Goal: Information Seeking & Learning: Find contact information

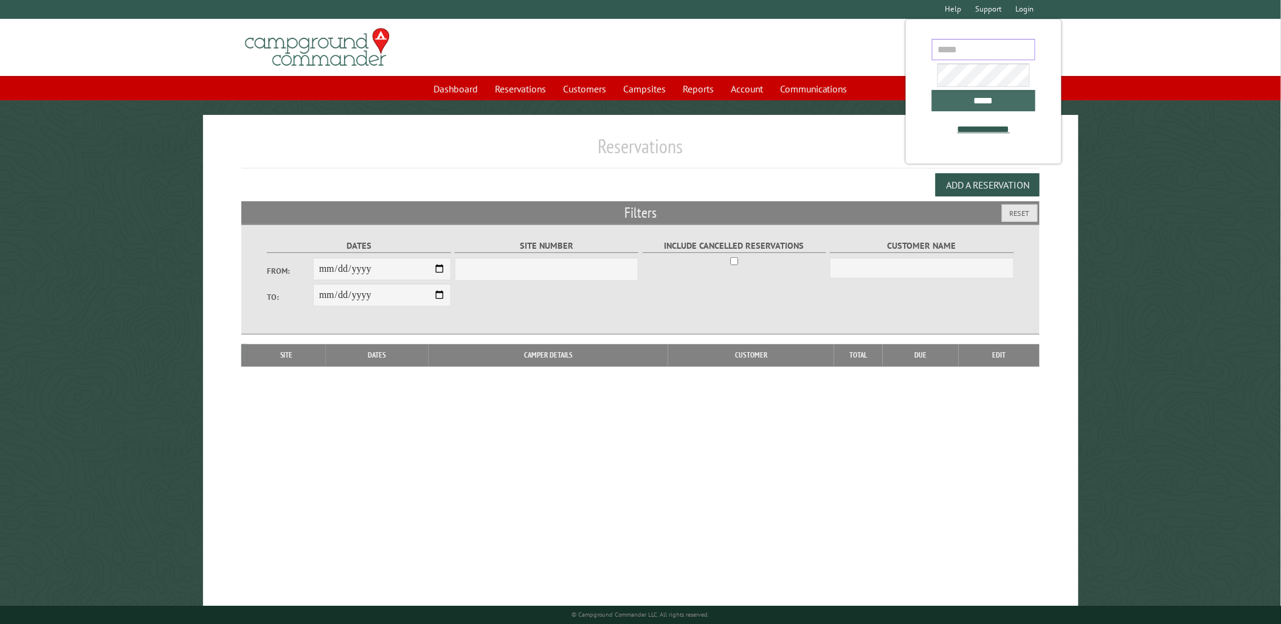
type input "**********"
click at [1007, 101] on input "*****" at bounding box center [983, 100] width 103 height 21
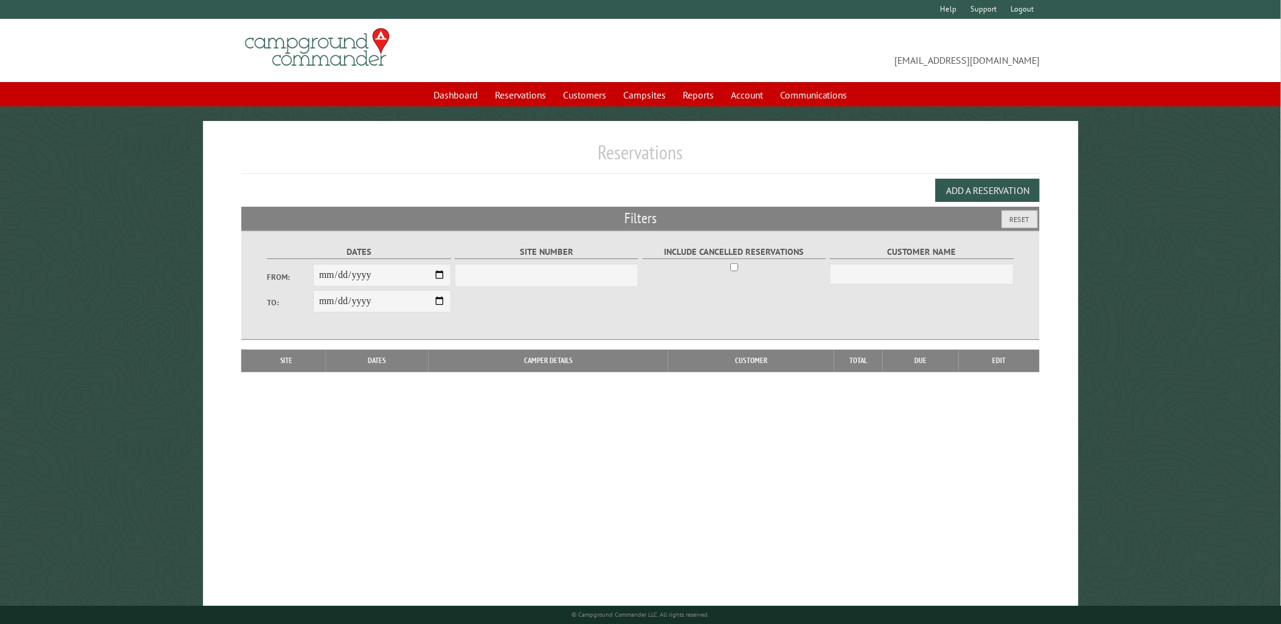
select select "***"
click at [589, 89] on link "Customers" at bounding box center [585, 94] width 58 height 23
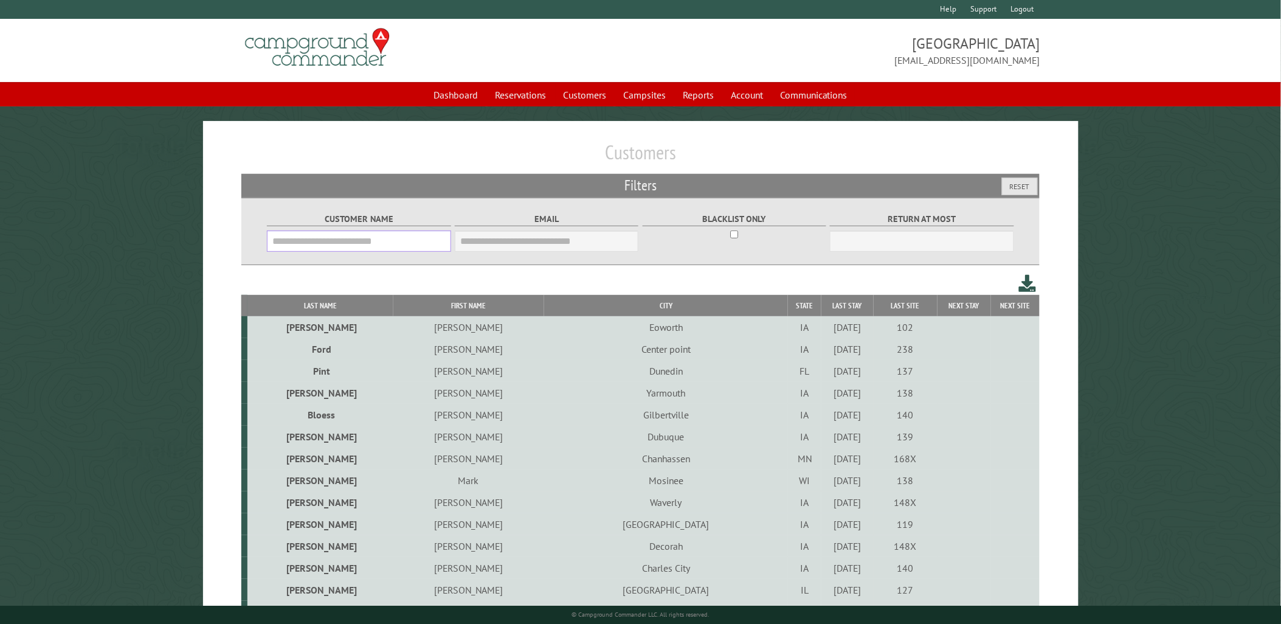
click at [399, 245] on input "Customer Name" at bounding box center [359, 241] width 184 height 21
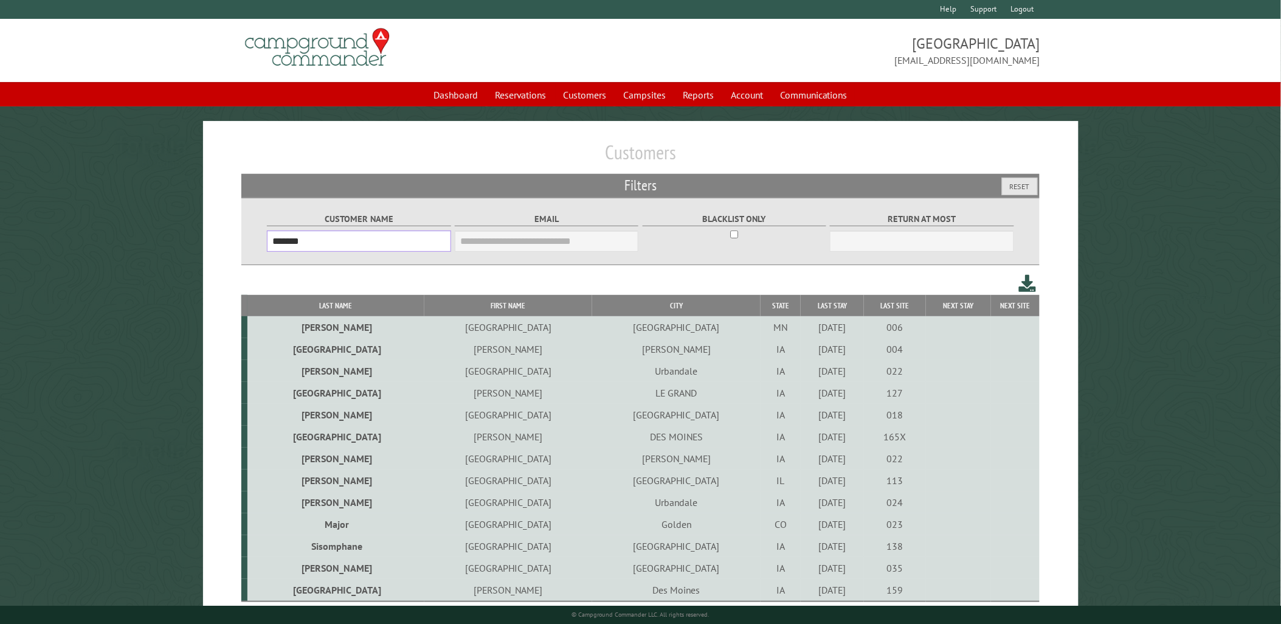
type input "*******"
click at [322, 299] on th "Last Name" at bounding box center [336, 305] width 177 height 21
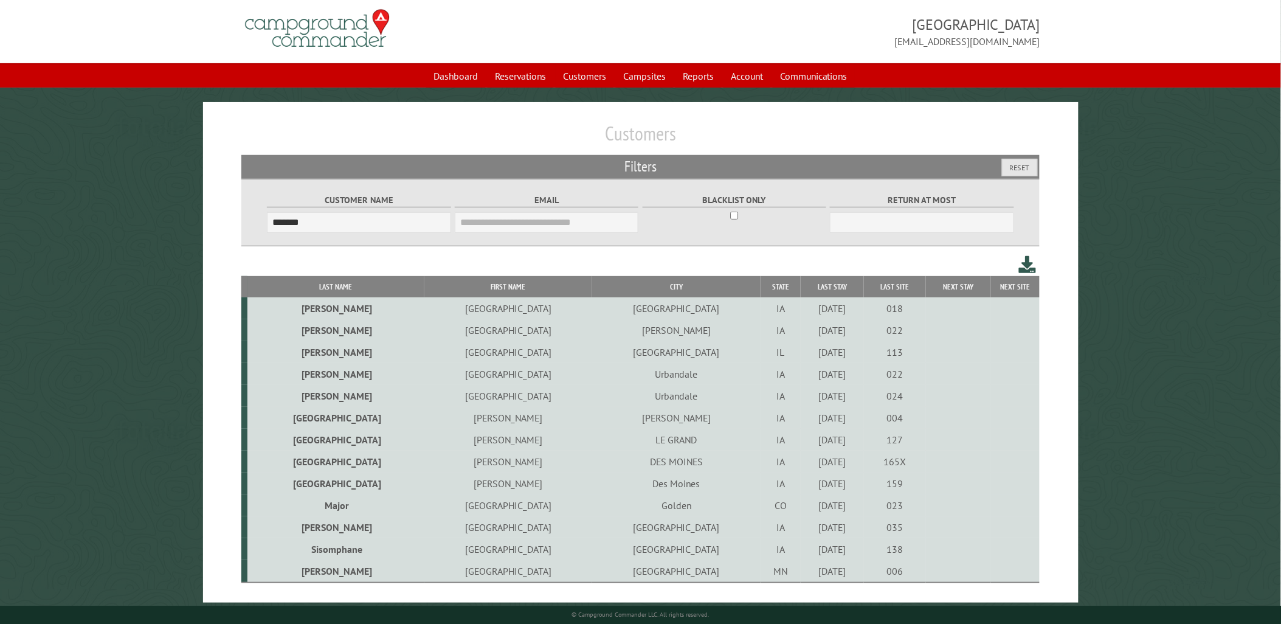
scroll to position [36, 0]
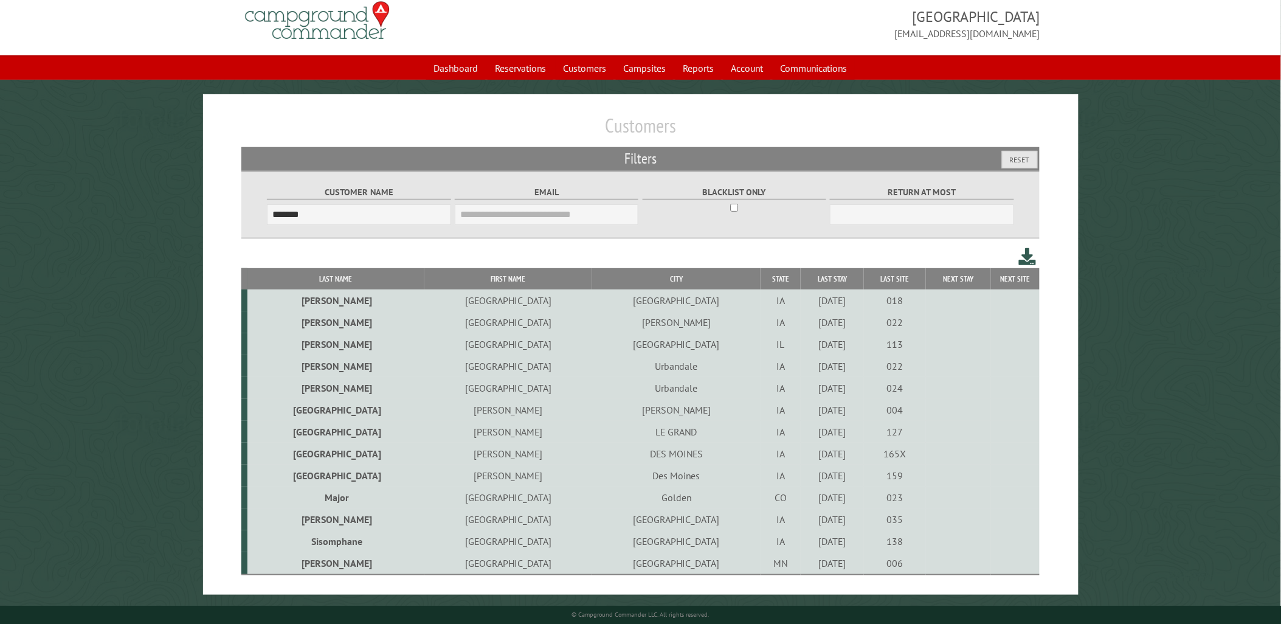
click at [592, 429] on td "LE GRAND" at bounding box center [676, 432] width 168 height 22
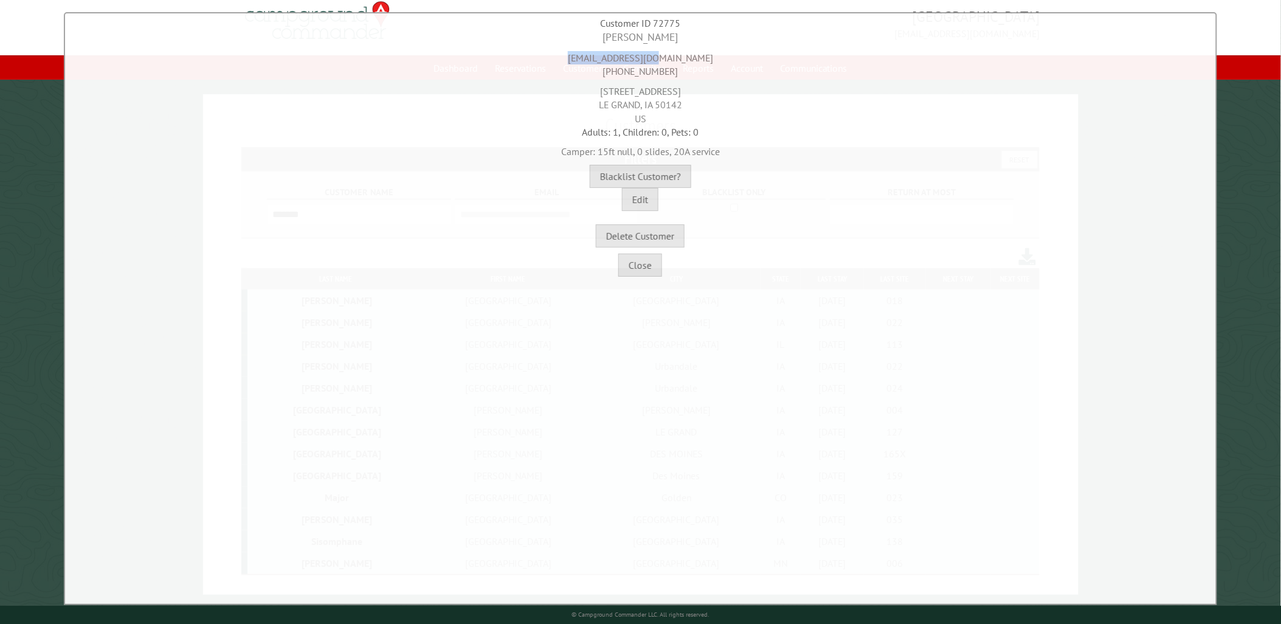
drag, startPoint x: 697, startPoint y: 60, endPoint x: 570, endPoint y: 57, distance: 126.5
click at [570, 57] on div "mmadison@mchsi.com 641-352-8381" at bounding box center [640, 61] width 1145 height 33
copy div "mmadison@mchsi.com"
click at [677, 41] on div "Kelly Madison" at bounding box center [640, 37] width 1145 height 15
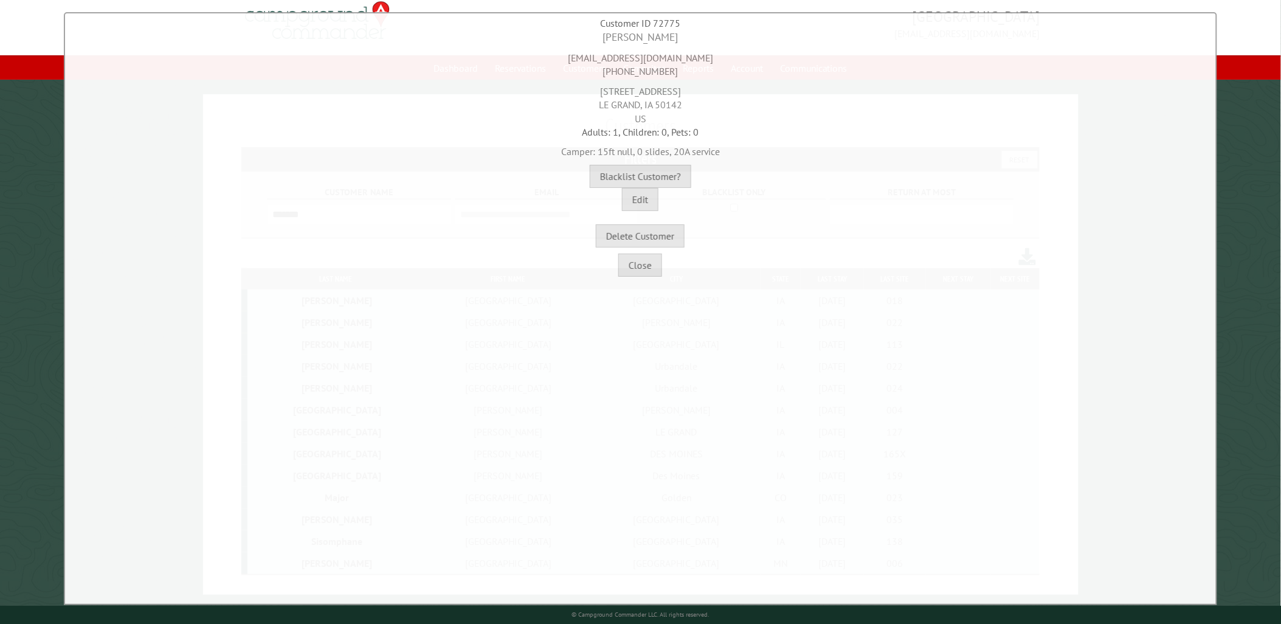
click at [673, 38] on div "Kelly Madison" at bounding box center [640, 37] width 1145 height 15
click at [669, 38] on div "Kelly Madison" at bounding box center [640, 37] width 1145 height 15
drag, startPoint x: 679, startPoint y: 38, endPoint x: 597, endPoint y: 39, distance: 82.1
click at [597, 39] on div "Kelly Madison" at bounding box center [640, 37] width 1145 height 15
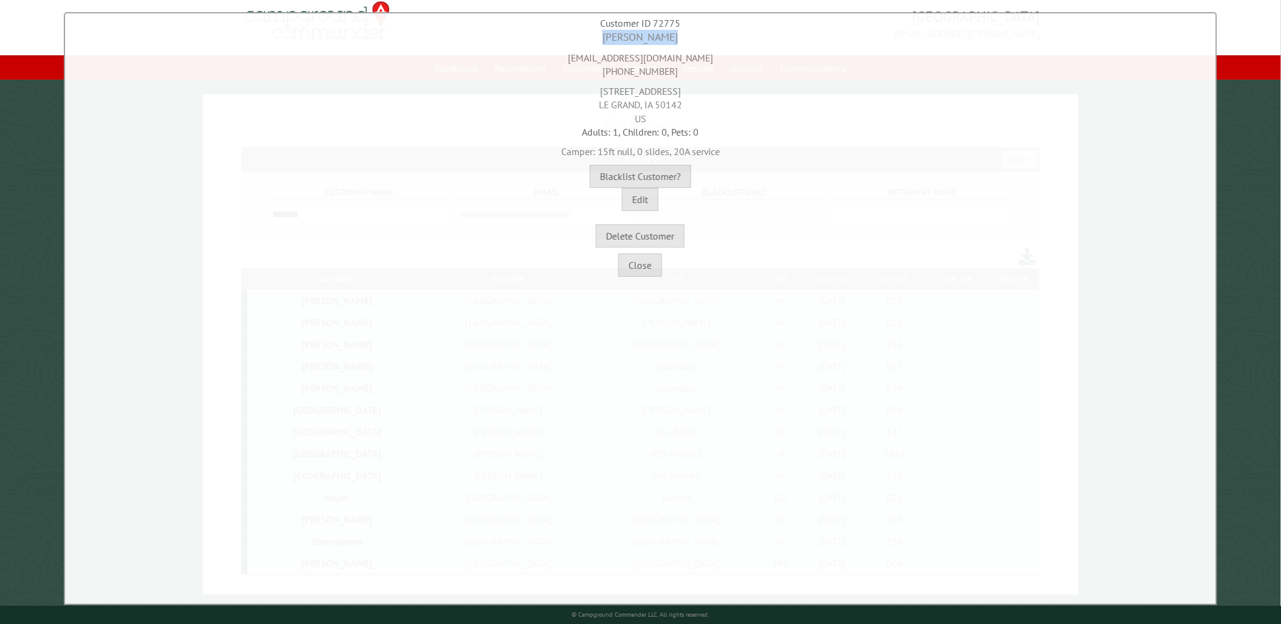
copy div "Kelly Madison"
drag, startPoint x: 673, startPoint y: 74, endPoint x: 578, endPoint y: 68, distance: 95.7
click at [578, 68] on div "mmadison@mchsi.com 641-352-8381" at bounding box center [640, 61] width 1145 height 33
copy div "641-352-8381"
drag, startPoint x: 610, startPoint y: 88, endPoint x: 685, endPoint y: 94, distance: 75.1
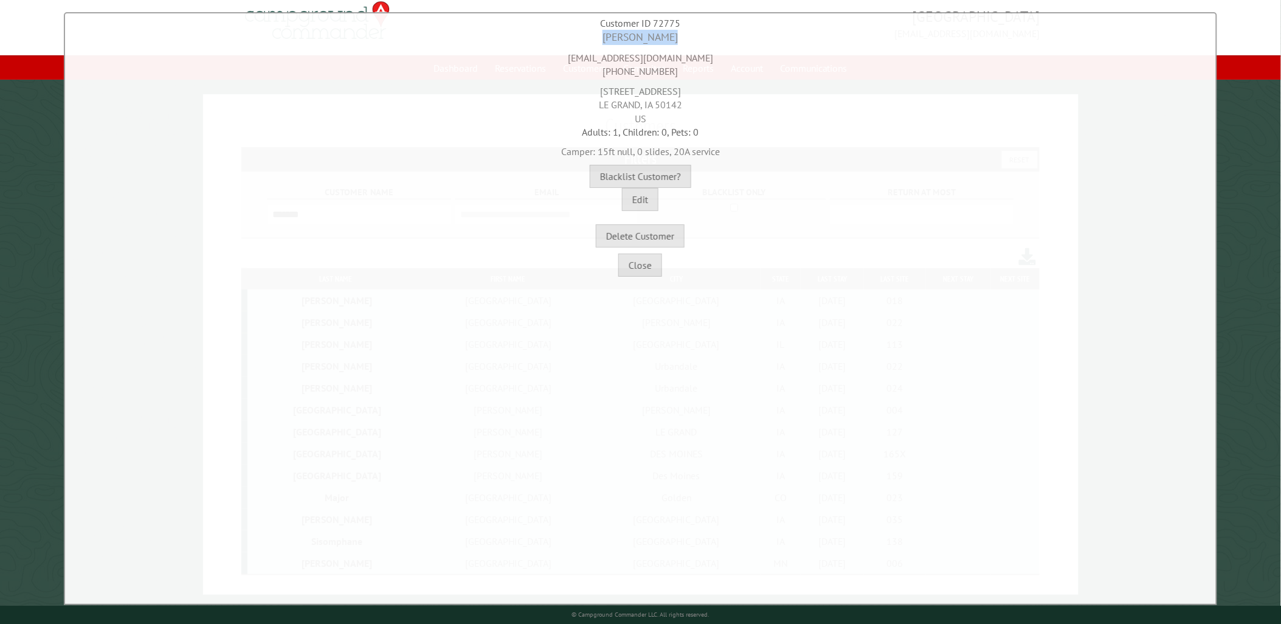
click at [684, 94] on div "204 S Franklin St LE GRAND, IA 50142 US" at bounding box center [640, 101] width 1145 height 47
copy div "204 S Franklin St"
click at [640, 265] on button "Close" at bounding box center [641, 265] width 44 height 23
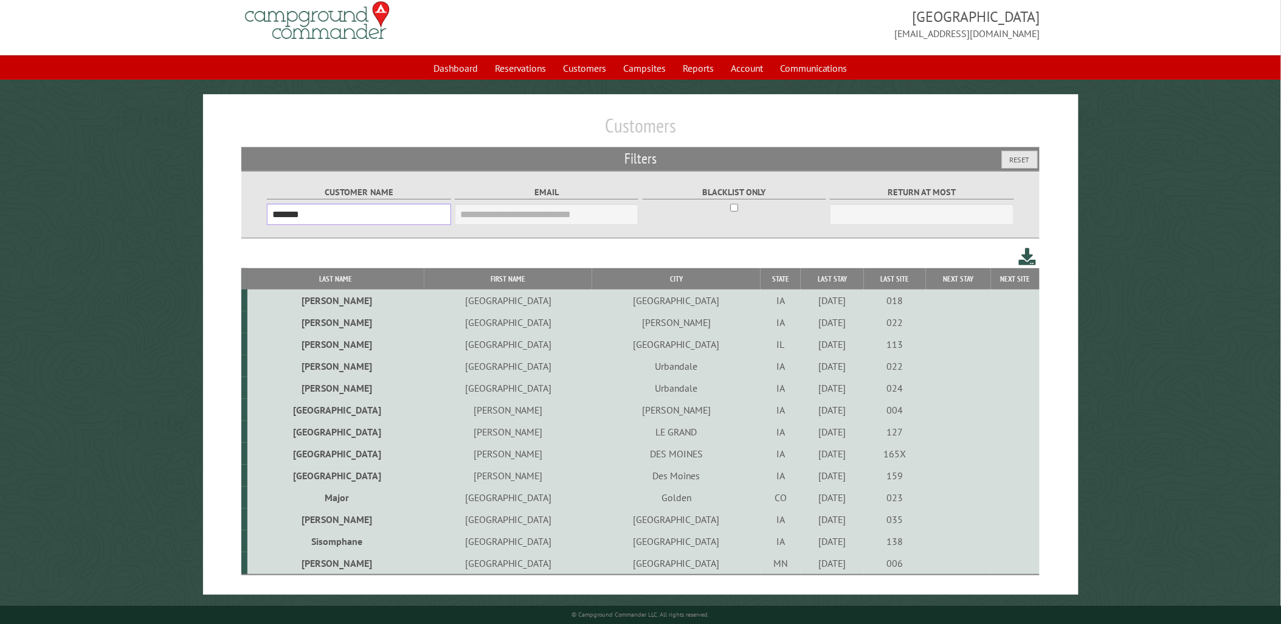
click at [390, 204] on input "*******" at bounding box center [359, 214] width 184 height 21
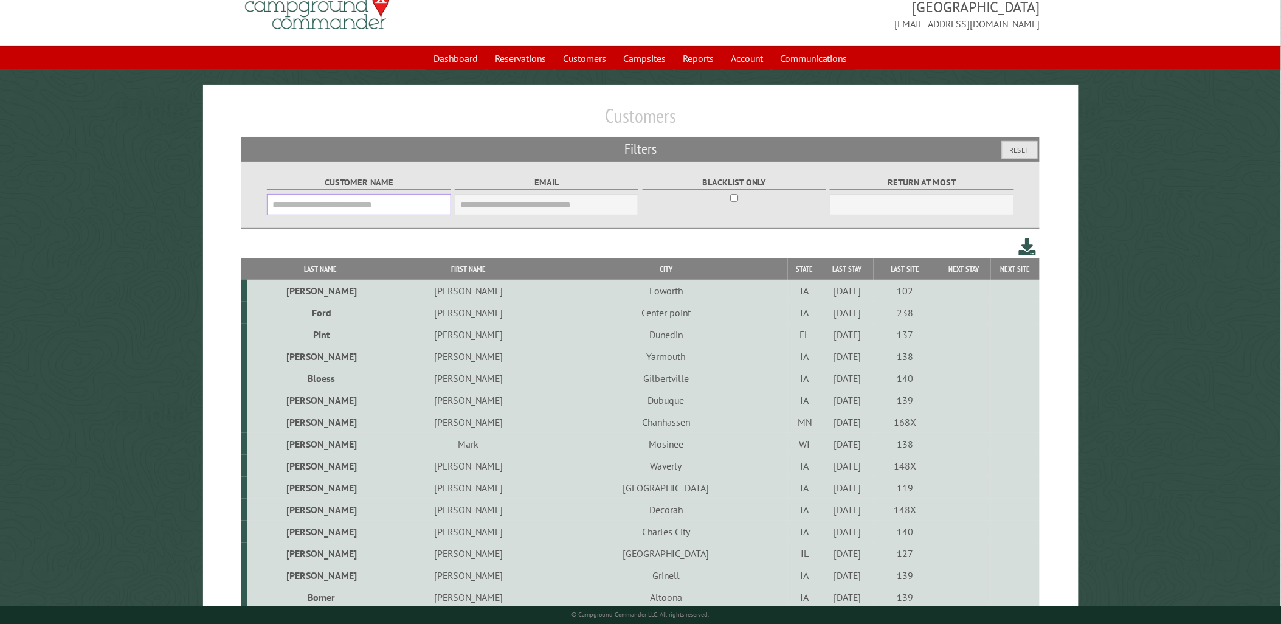
click at [318, 207] on input "Customer Name" at bounding box center [359, 204] width 184 height 21
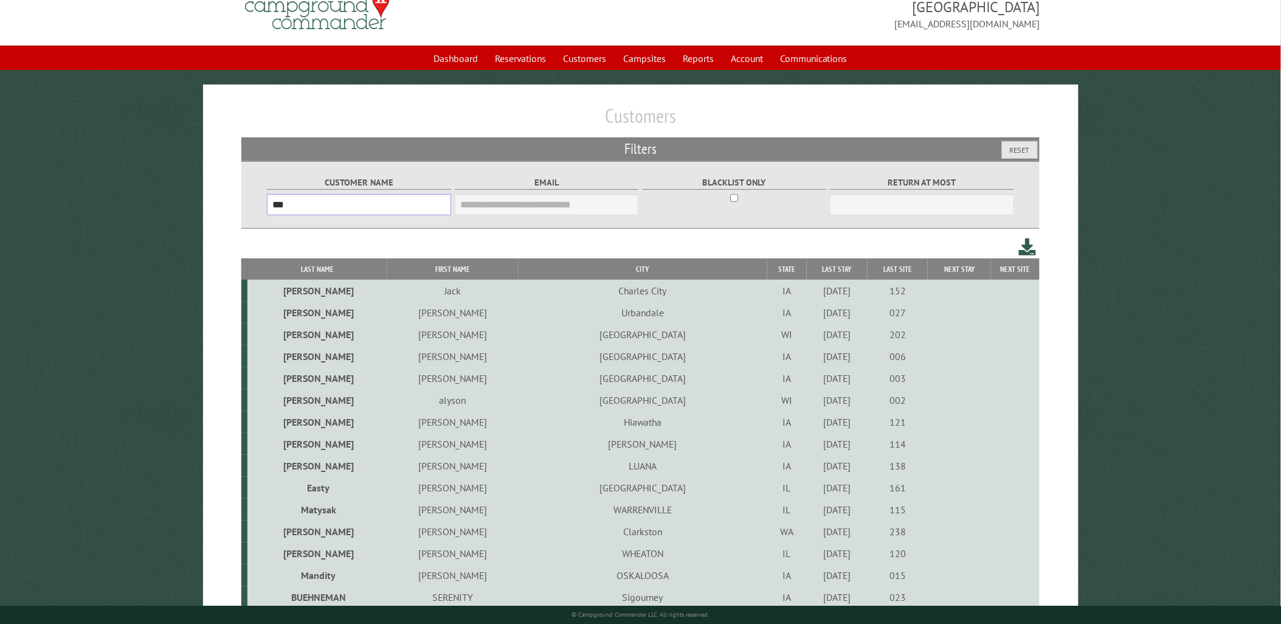
scroll to position [25, 0]
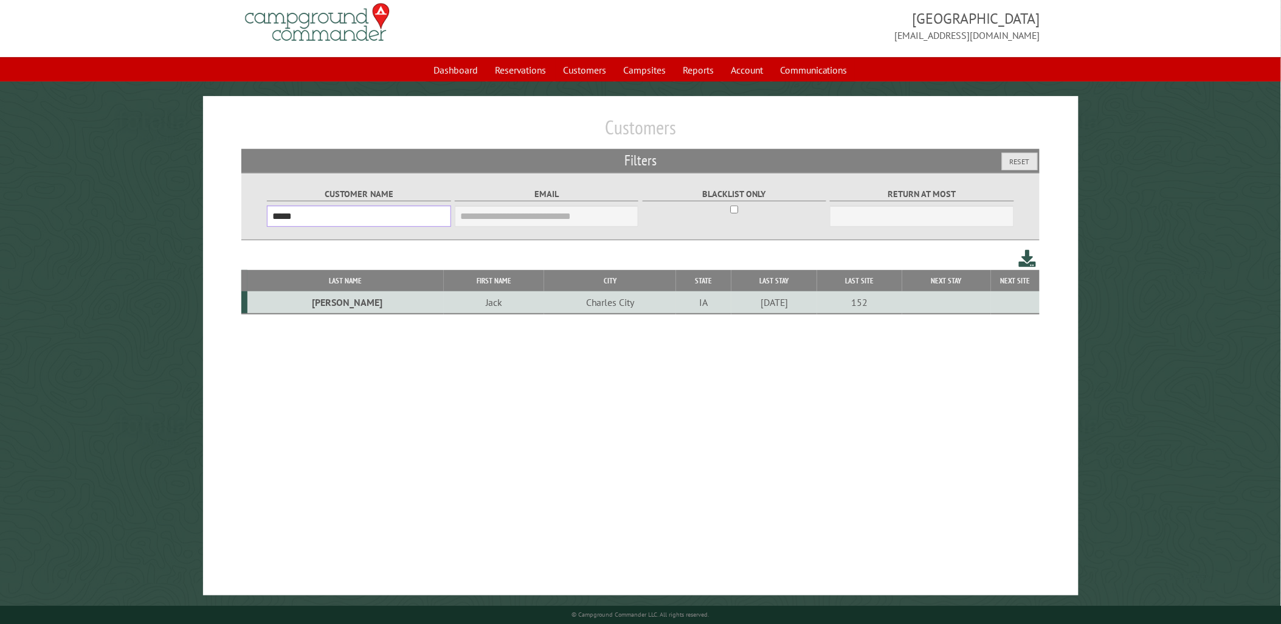
type input "*****"
click at [544, 300] on td "Charles City" at bounding box center [610, 302] width 132 height 23
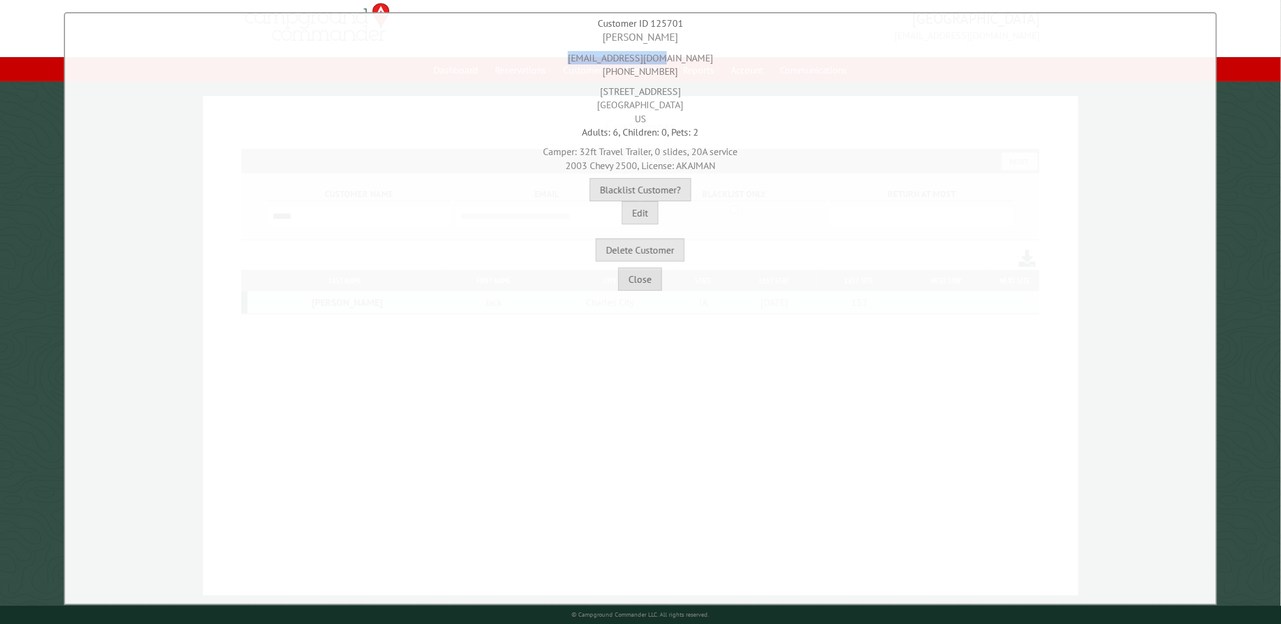
drag, startPoint x: 685, startPoint y: 55, endPoint x: 573, endPoint y: 47, distance: 112.1
click at [573, 47] on div "kerberty6@gmail.com 641-426-8255" at bounding box center [640, 61] width 1145 height 33
copy div "kerberty6@gmail.com"
drag, startPoint x: 602, startPoint y: 71, endPoint x: 690, endPoint y: 71, distance: 87.6
click at [690, 71] on div "kerberty6@gmail.com 641-426-8255" at bounding box center [640, 61] width 1145 height 33
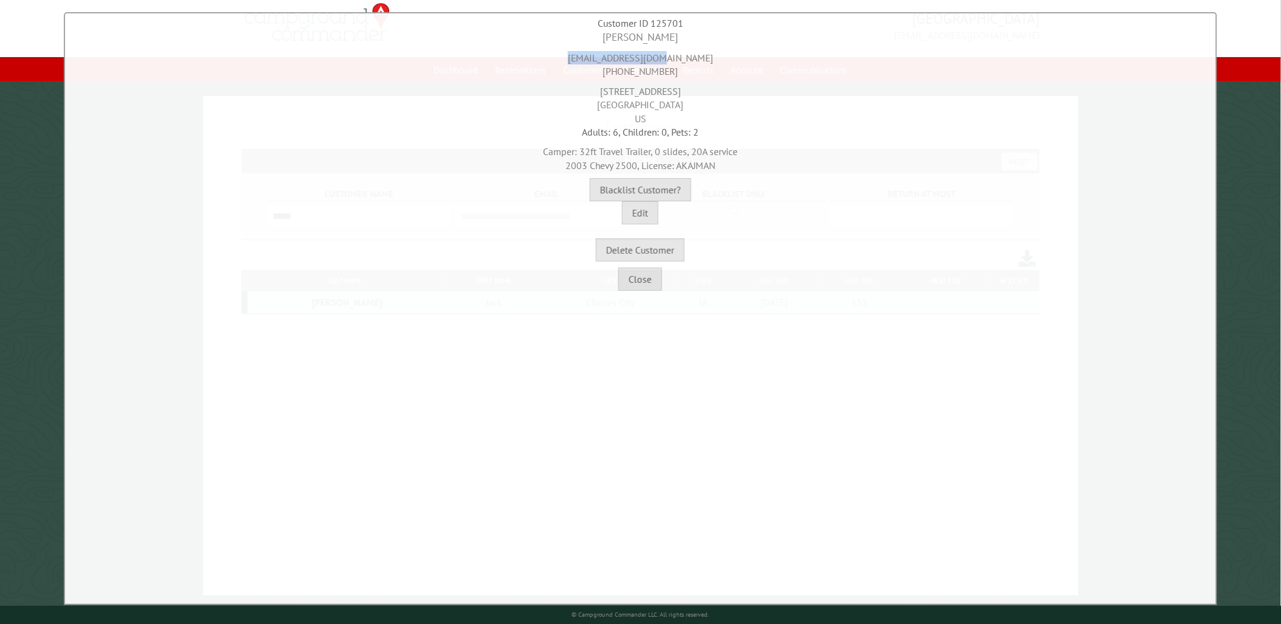
copy div "641-426-8255"
drag, startPoint x: 682, startPoint y: 97, endPoint x: 695, endPoint y: 98, distance: 13.4
click at [695, 98] on div "507 M St Charles City, IA 50616 US" at bounding box center [640, 101] width 1145 height 47
drag, startPoint x: 695, startPoint y: 98, endPoint x: 694, endPoint y: 92, distance: 6.2
click at [695, 98] on div "507 M St Charles City, IA 50616 US" at bounding box center [640, 101] width 1145 height 47
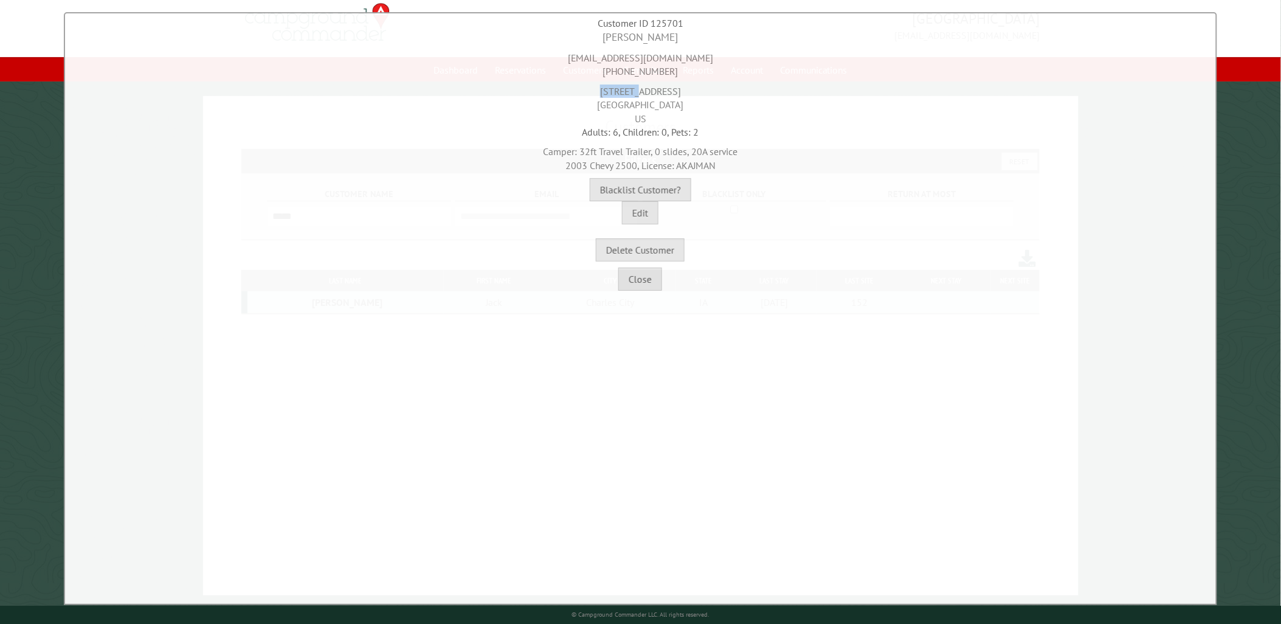
drag, startPoint x: 689, startPoint y: 88, endPoint x: 608, endPoint y: 81, distance: 81.2
click at [608, 81] on div "507 M St Charles City, IA 50616 US" at bounding box center [640, 101] width 1145 height 47
copy div "507 M St"
drag, startPoint x: 683, startPoint y: 38, endPoint x: 586, endPoint y: 31, distance: 97.0
click at [586, 31] on div "Jack Tynan" at bounding box center [640, 37] width 1145 height 15
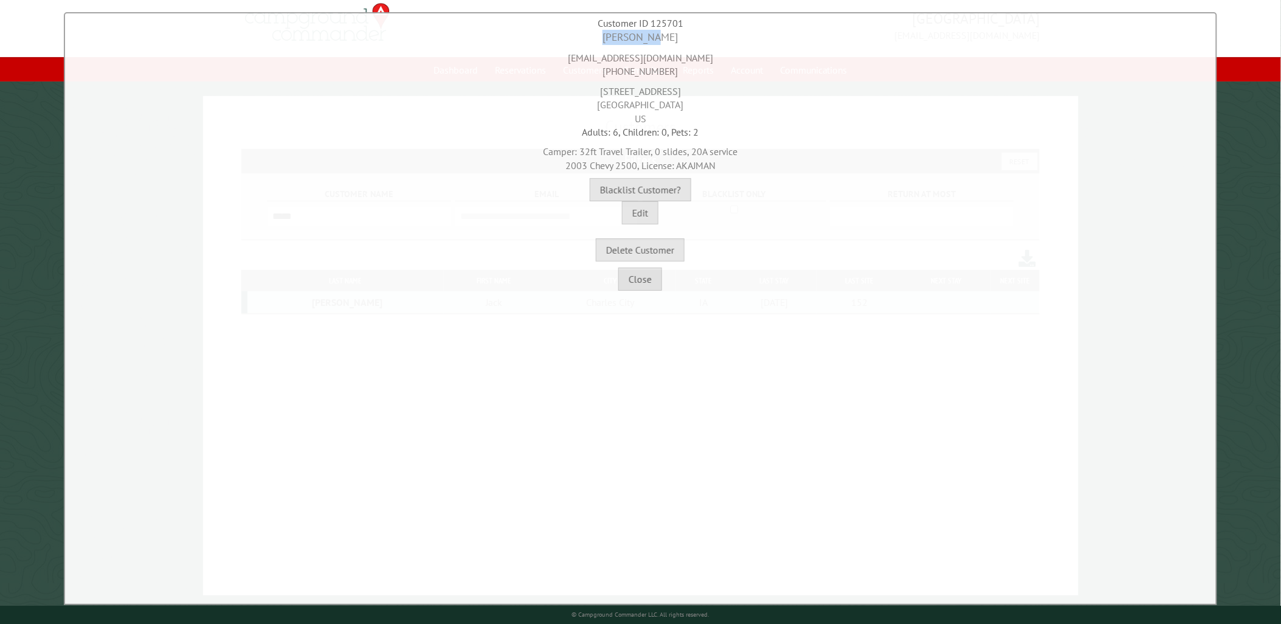
copy div "Jack Tynan"
click at [645, 280] on button "Close" at bounding box center [641, 279] width 44 height 23
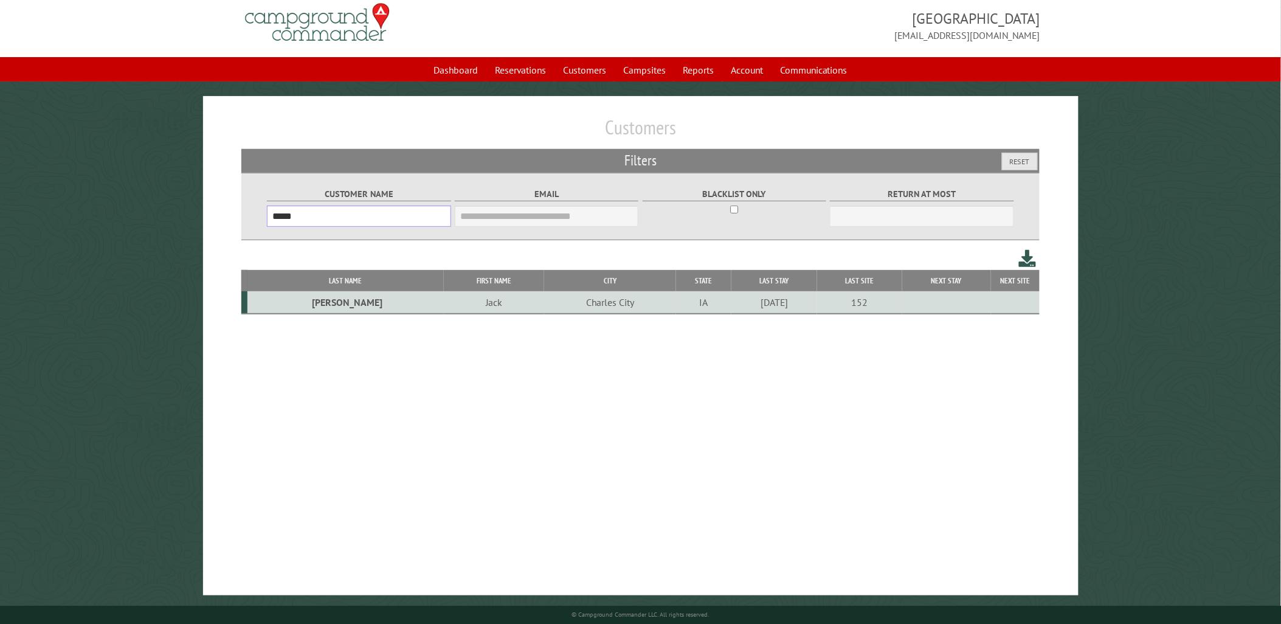
click at [344, 215] on input "*****" at bounding box center [359, 216] width 184 height 21
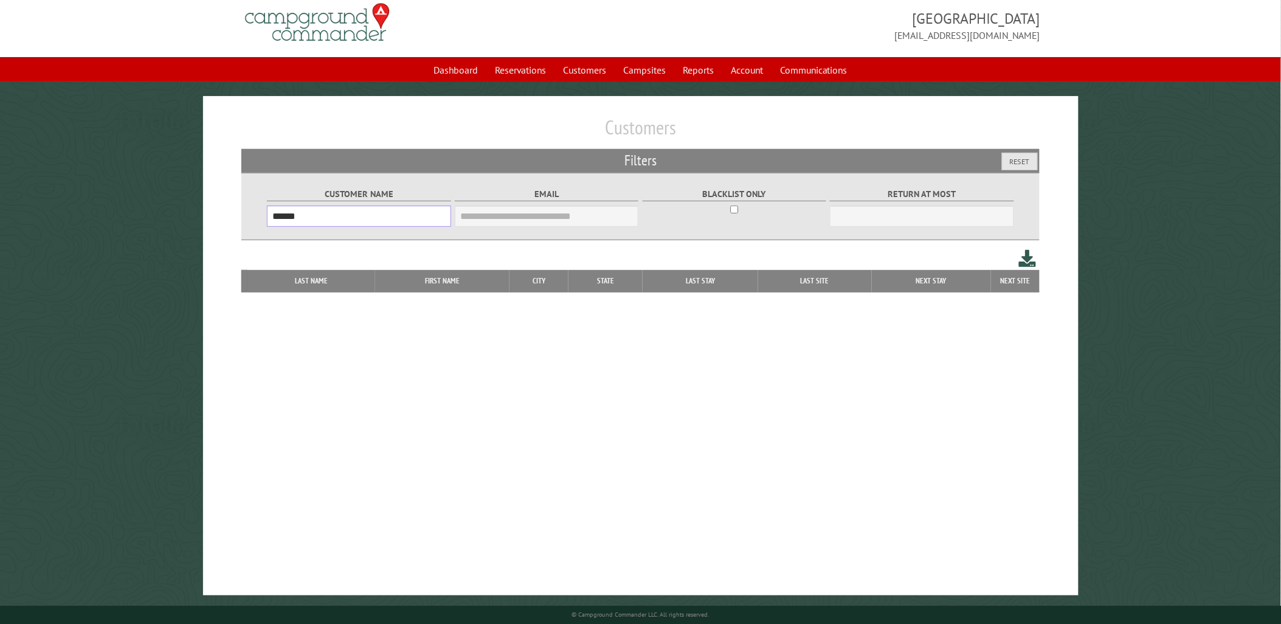
click at [333, 220] on input "******" at bounding box center [359, 216] width 184 height 21
type input "*"
